Goal: Find specific page/section: Find specific page/section

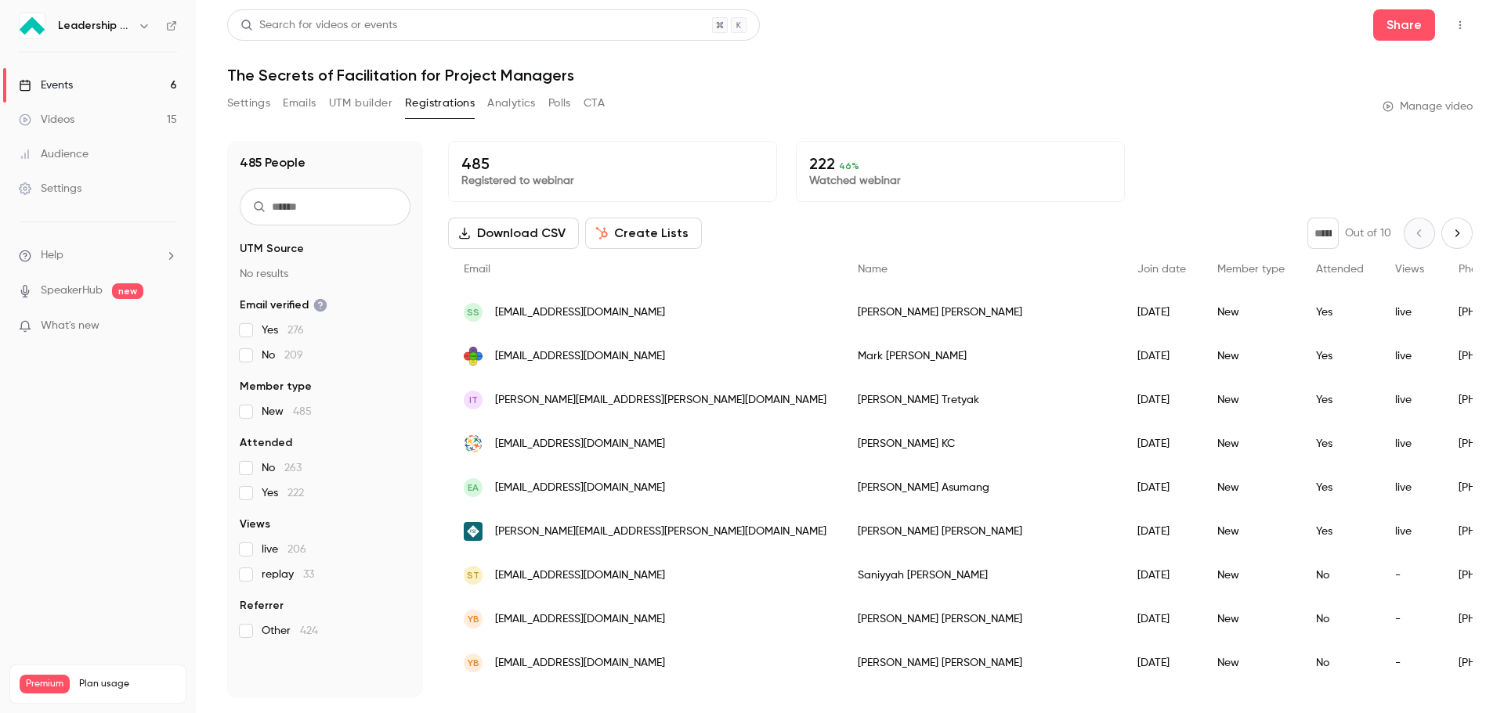
click at [555, 106] on button "Polls" at bounding box center [559, 103] width 23 height 25
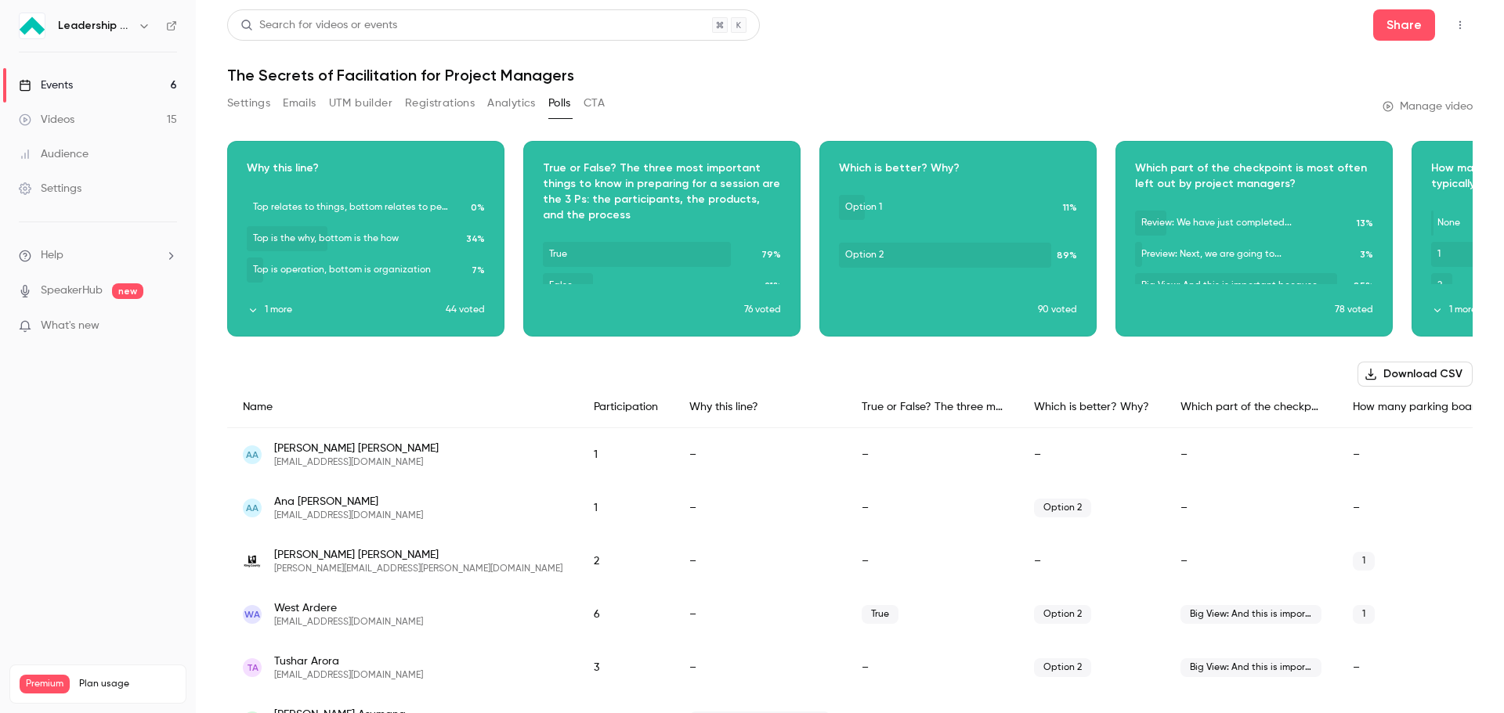
click at [593, 103] on button "CTA" at bounding box center [593, 103] width 21 height 25
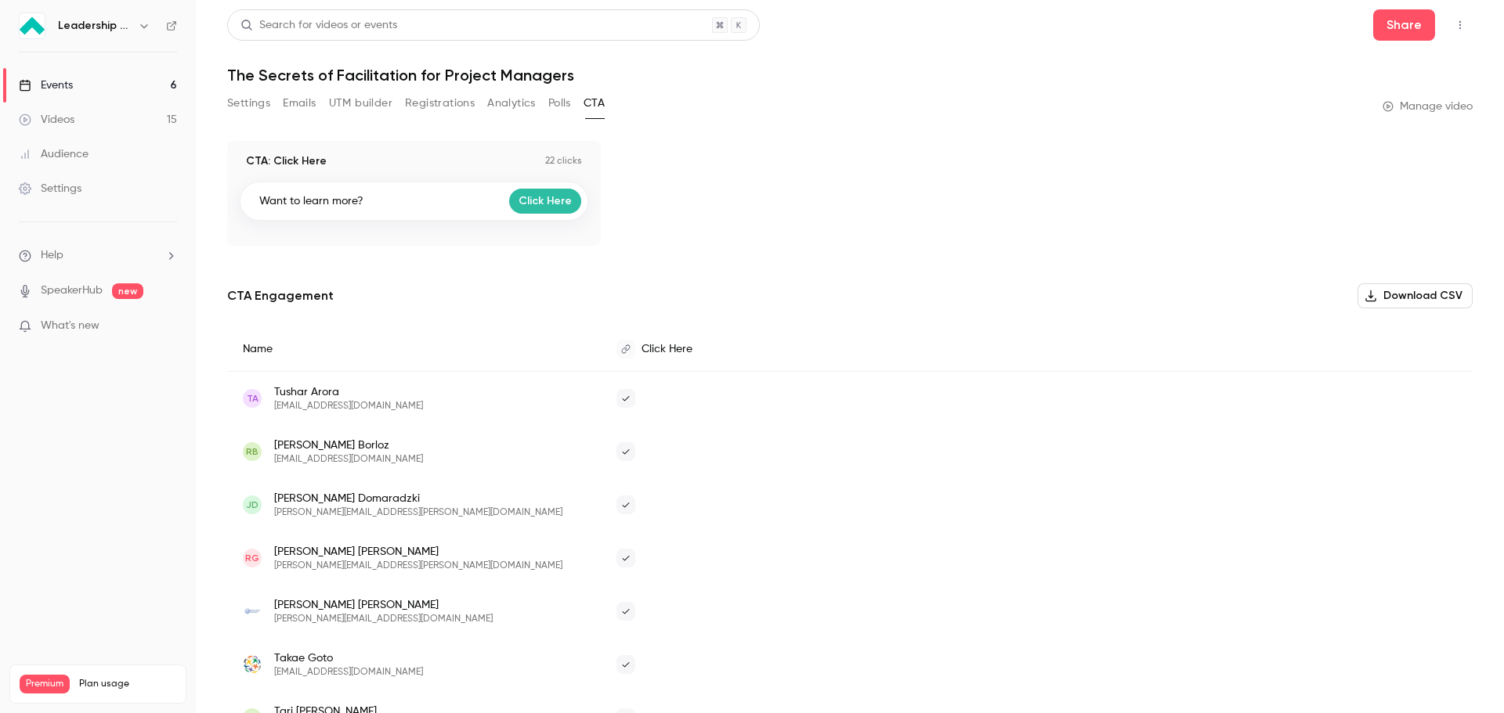
click at [558, 103] on button "Polls" at bounding box center [559, 103] width 23 height 25
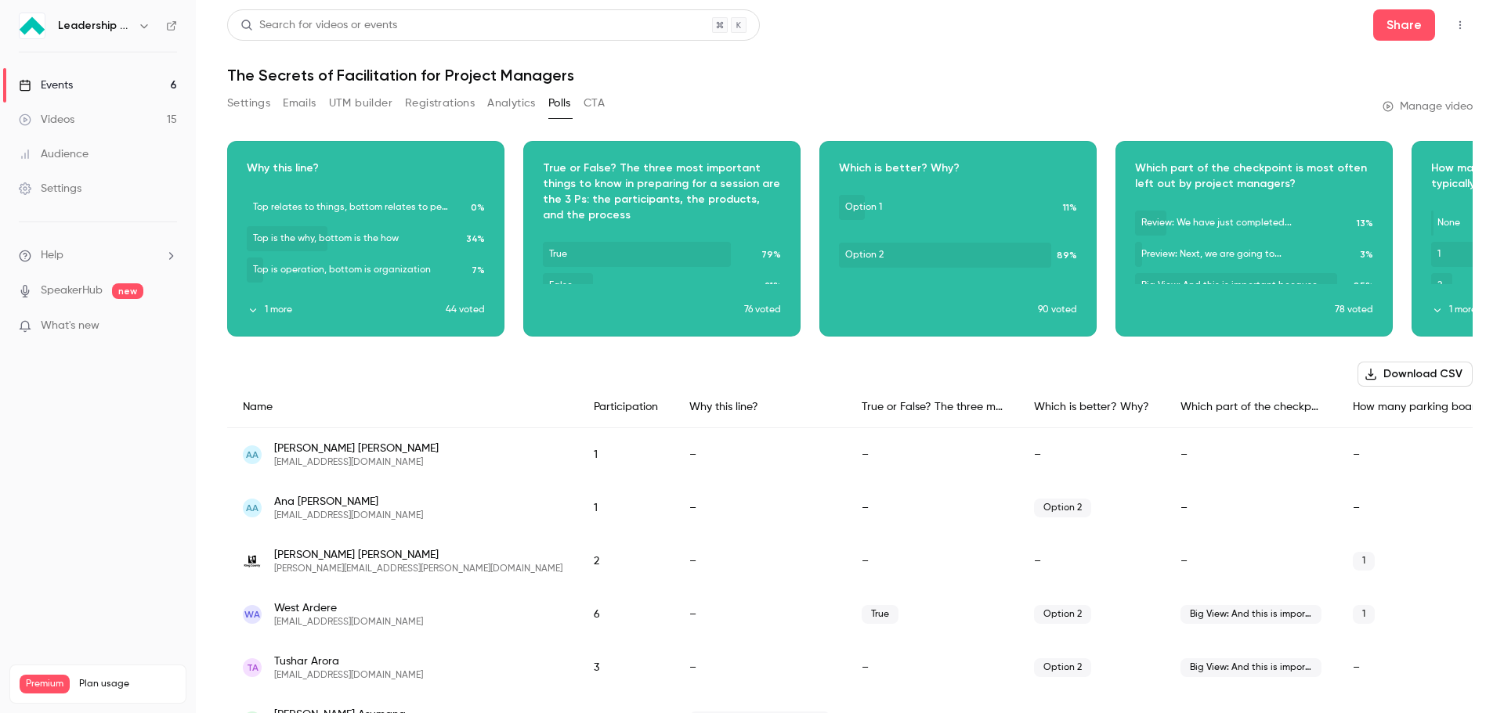
click at [500, 104] on button "Analytics" at bounding box center [511, 103] width 49 height 25
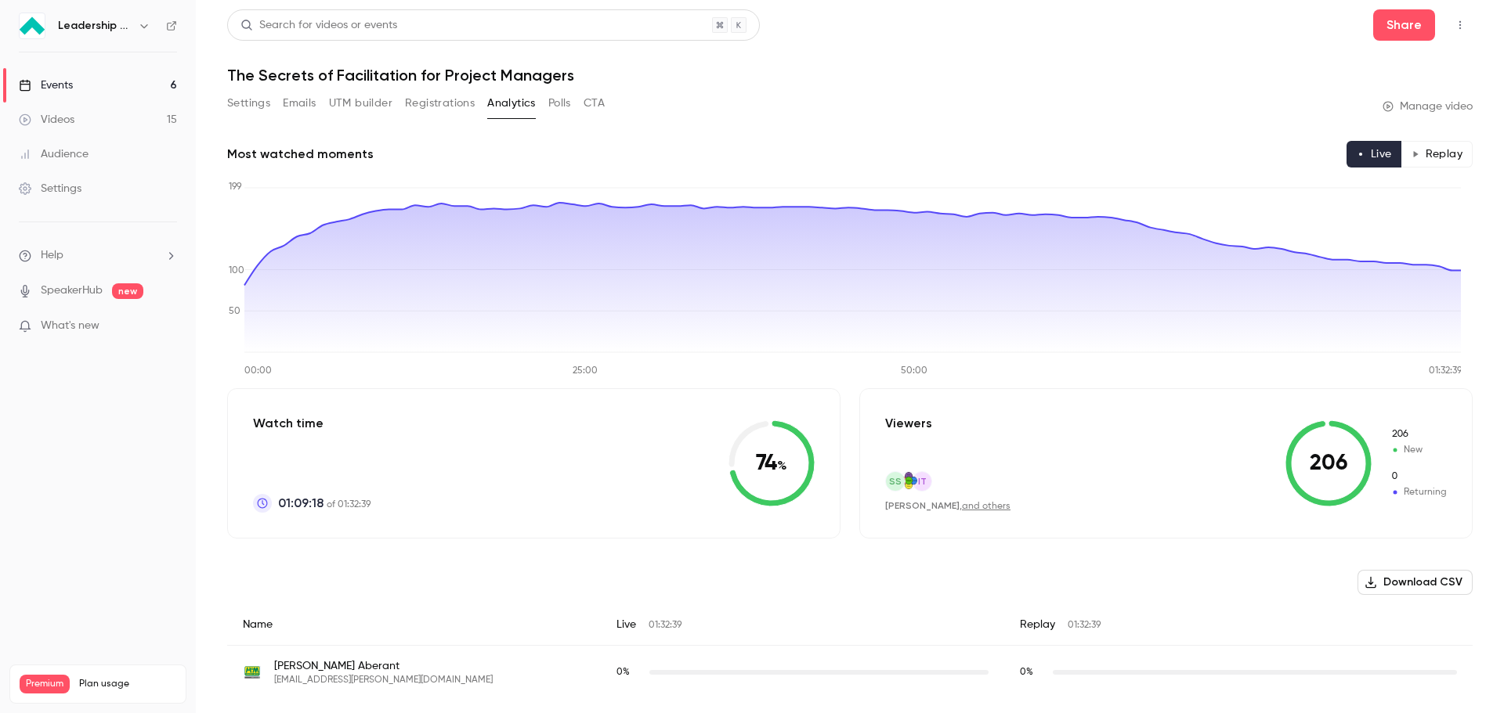
click at [446, 102] on button "Registrations" at bounding box center [440, 103] width 70 height 25
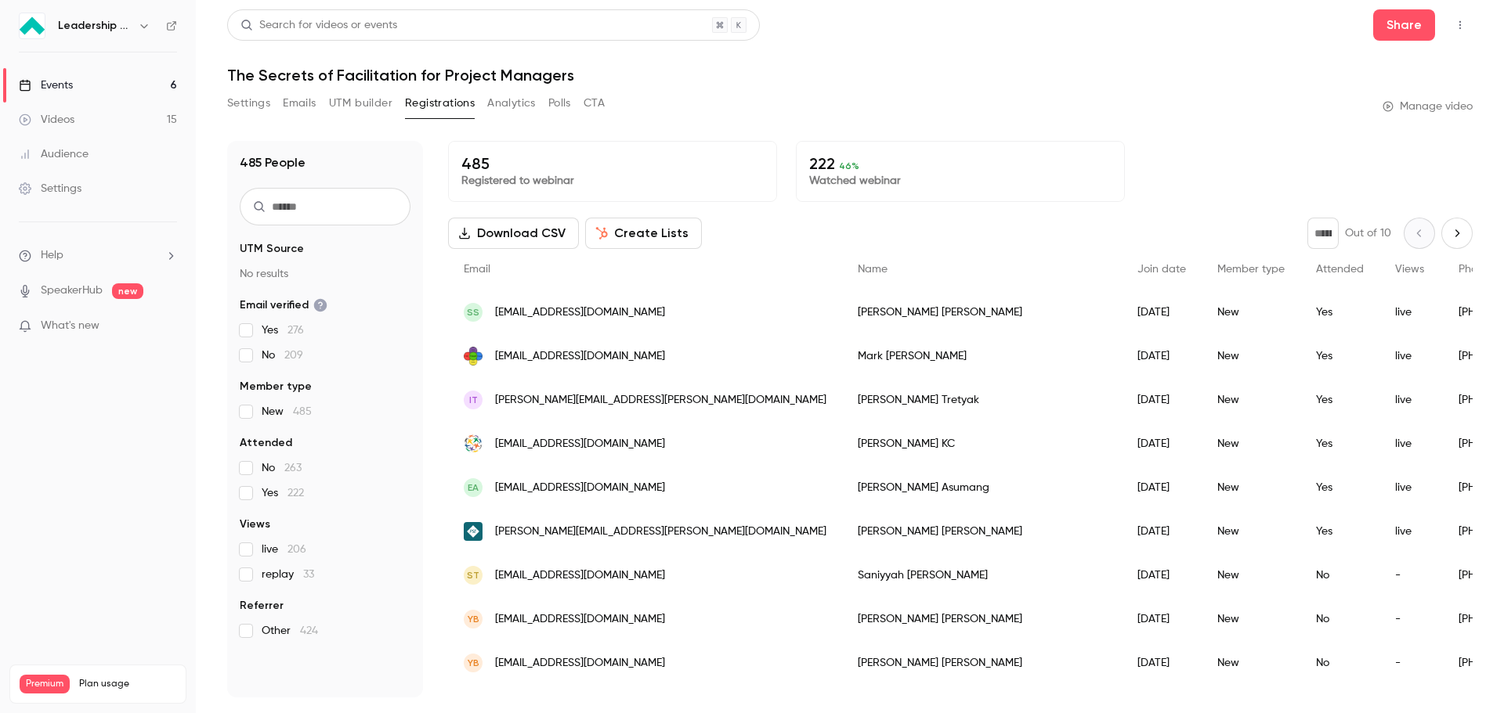
click at [374, 102] on button "UTM builder" at bounding box center [360, 103] width 63 height 25
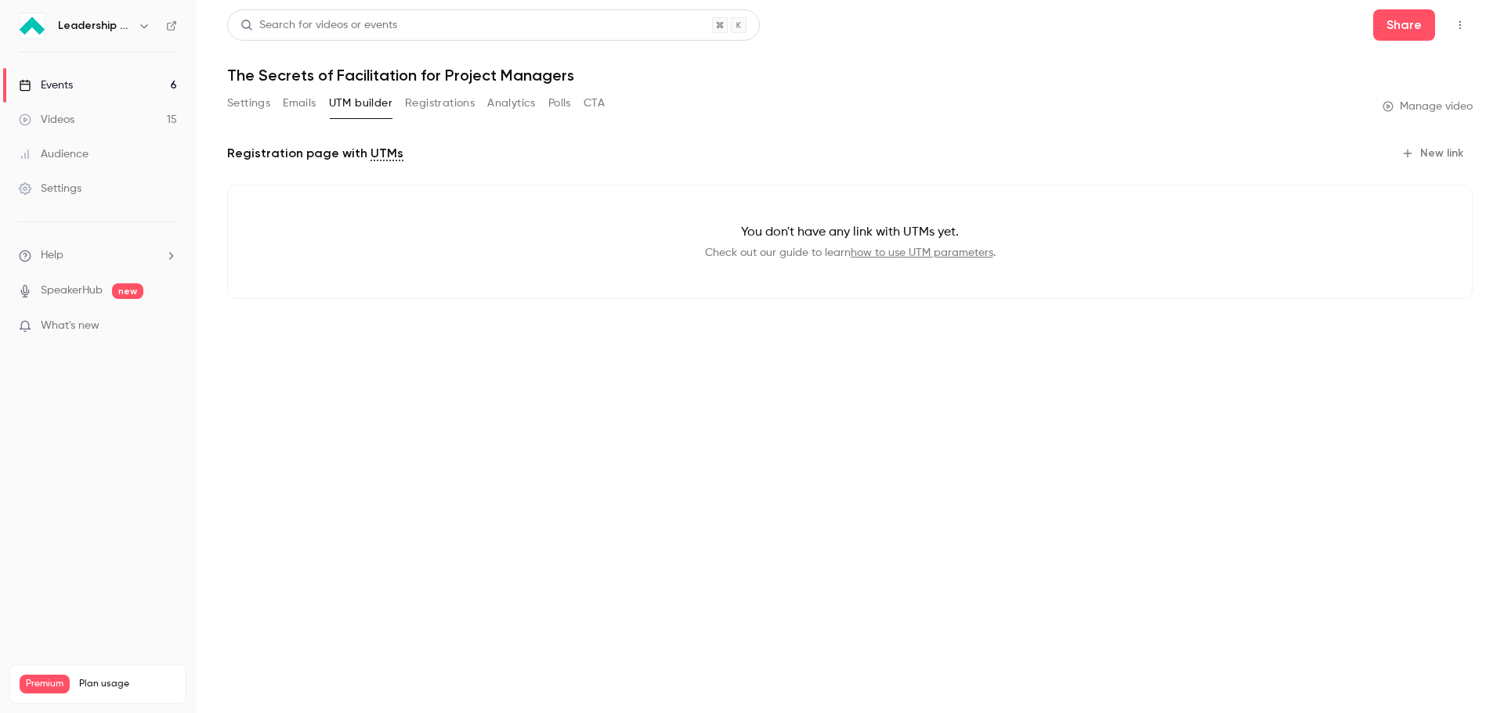
click at [294, 103] on button "Emails" at bounding box center [299, 103] width 33 height 25
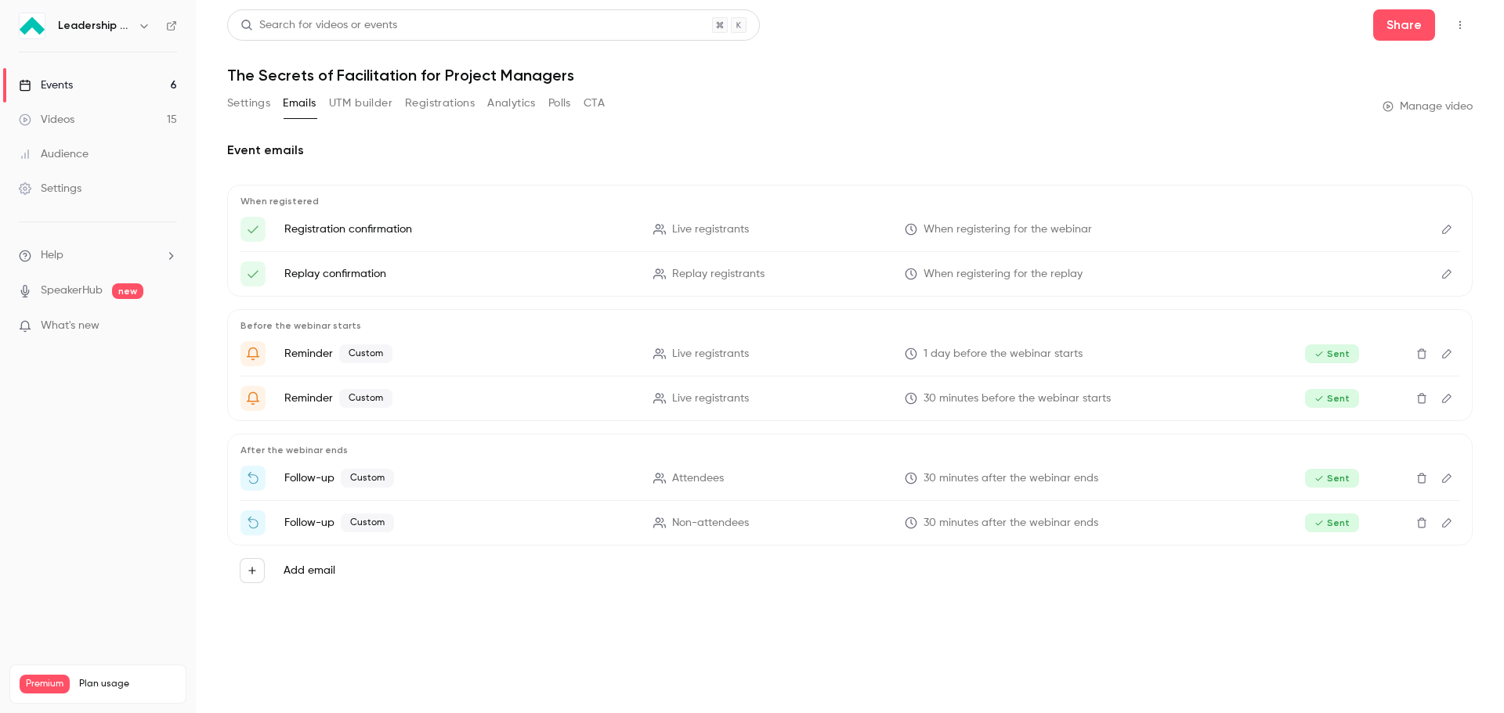
click at [241, 104] on button "Settings" at bounding box center [248, 103] width 43 height 25
